Goal: Information Seeking & Learning: Check status

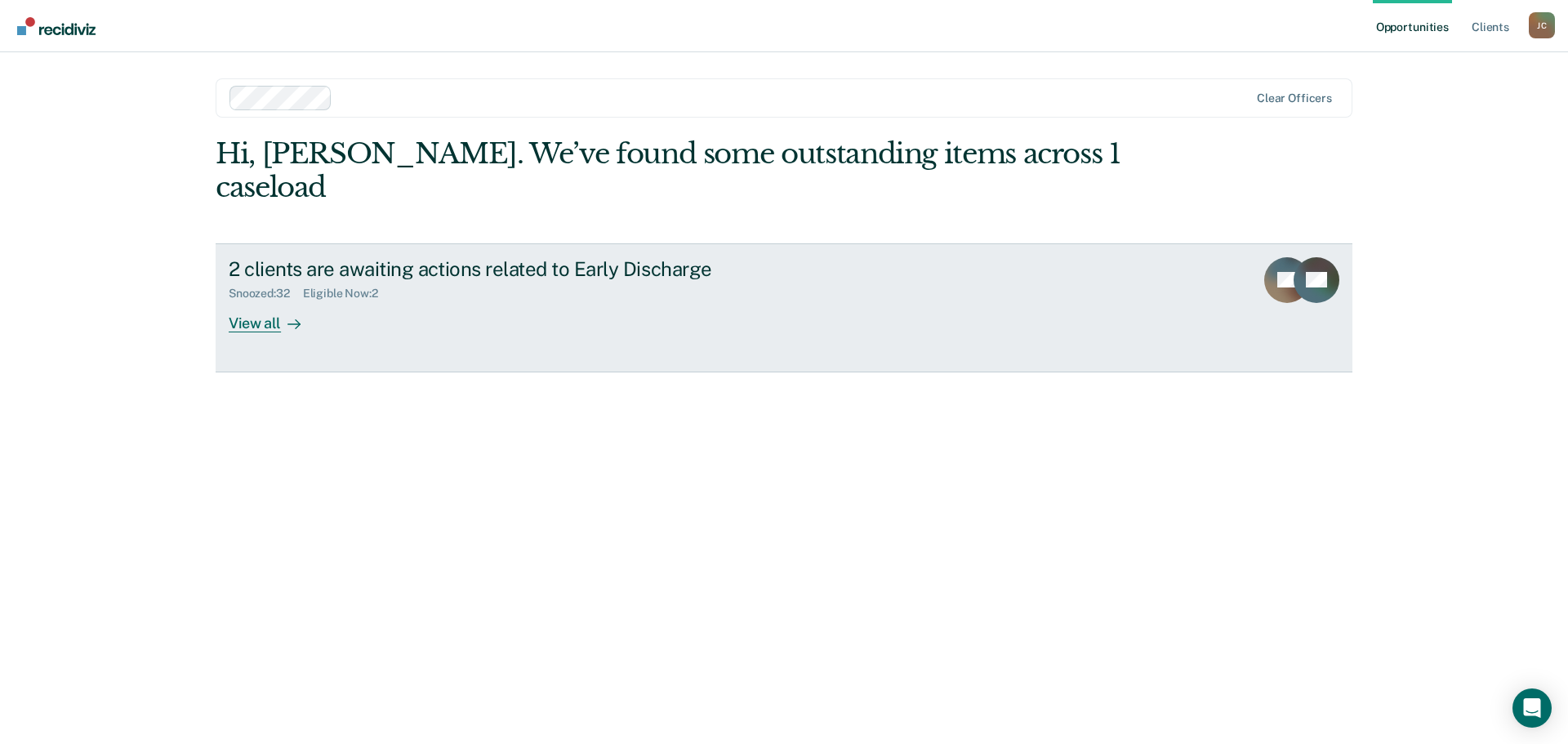
click at [255, 301] on div "View all" at bounding box center [274, 316] width 92 height 32
